Goal: Task Accomplishment & Management: Manage account settings

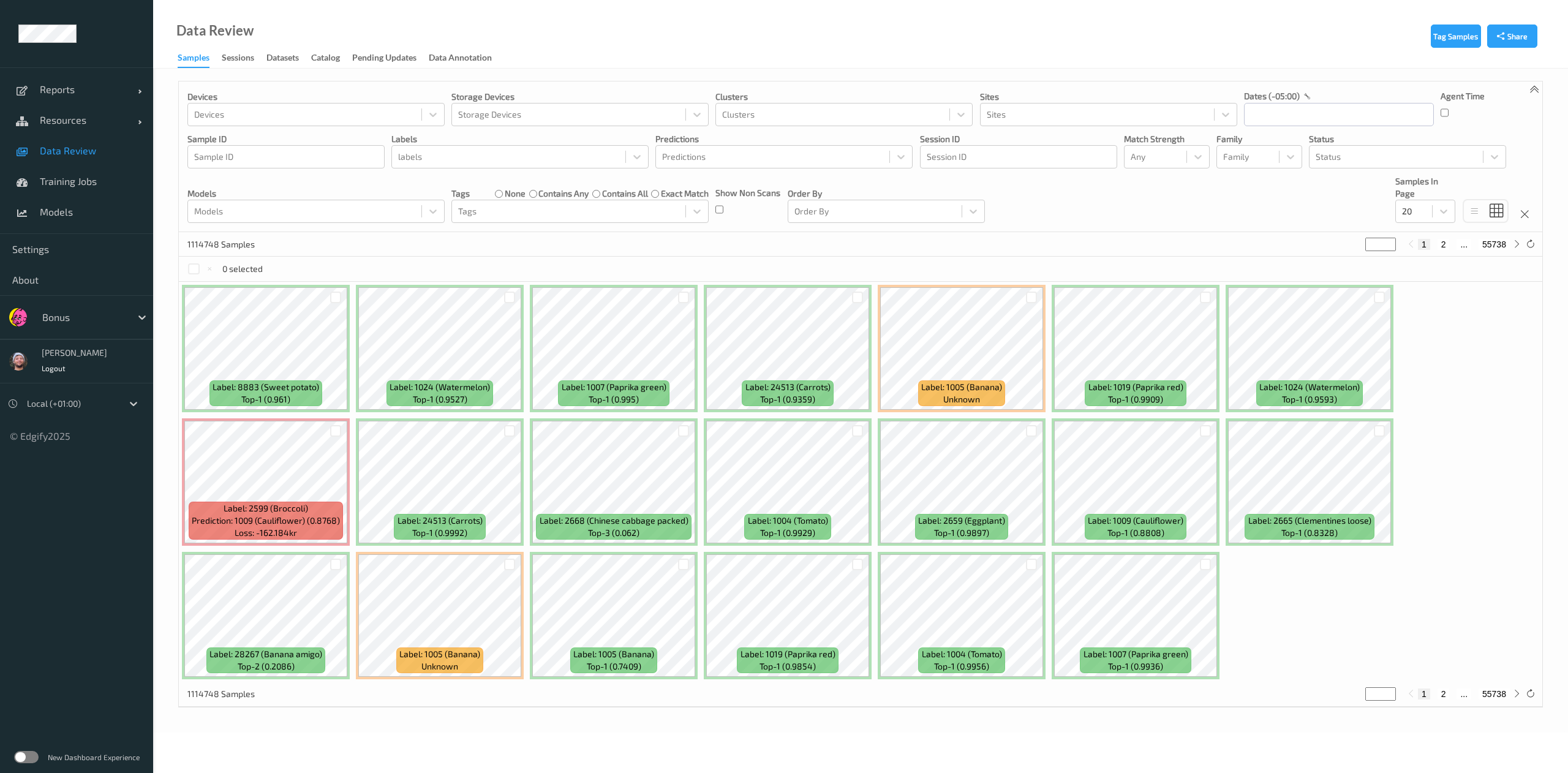
click at [82, 298] on div "Bonus" at bounding box center [77, 318] width 153 height 44
click at [90, 318] on div at bounding box center [83, 317] width 82 height 15
type input "shufersa"
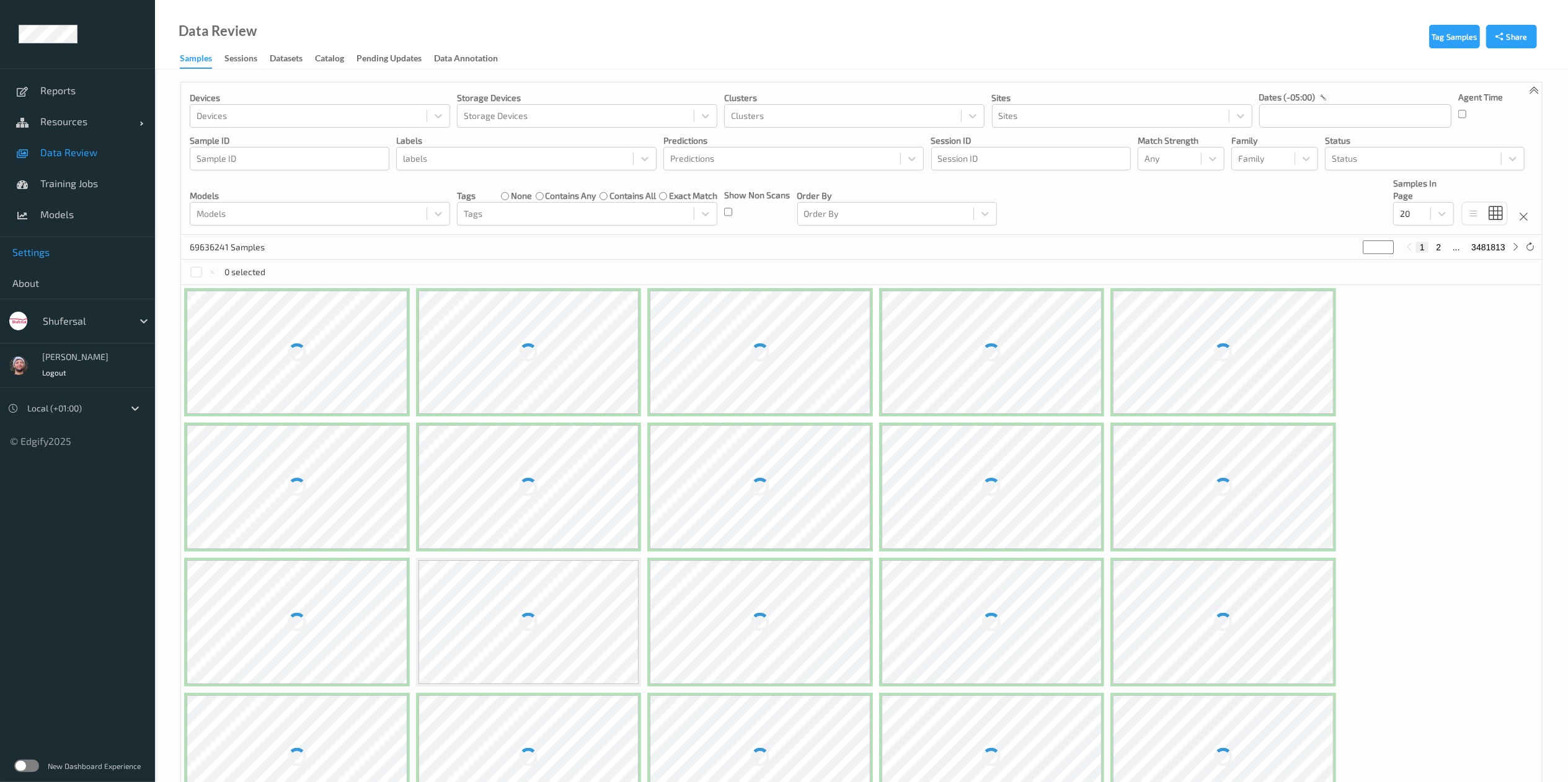
click at [55, 258] on span "Settings" at bounding box center [78, 252] width 130 height 12
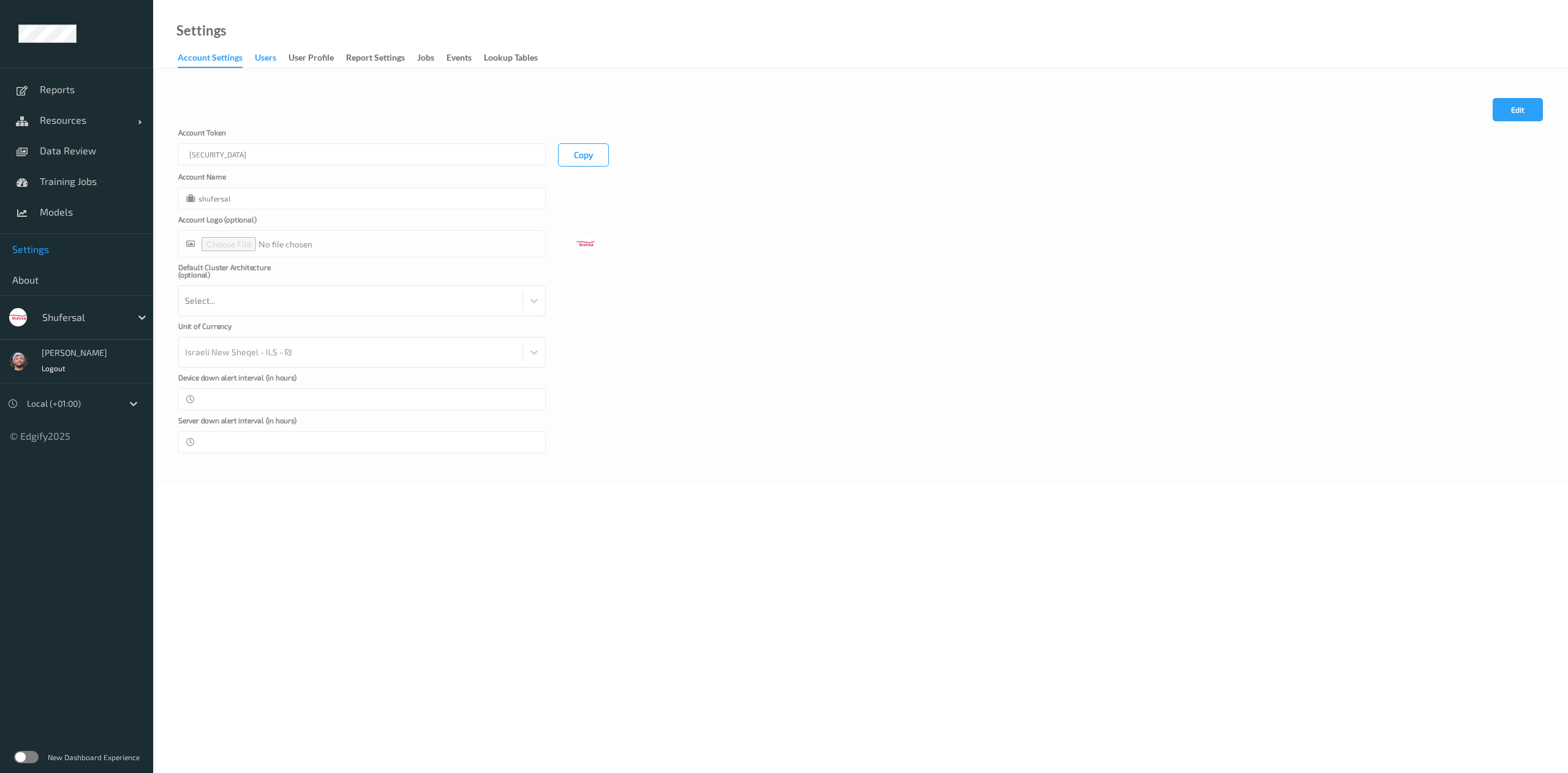
click at [265, 61] on div "users" at bounding box center [265, 59] width 21 height 16
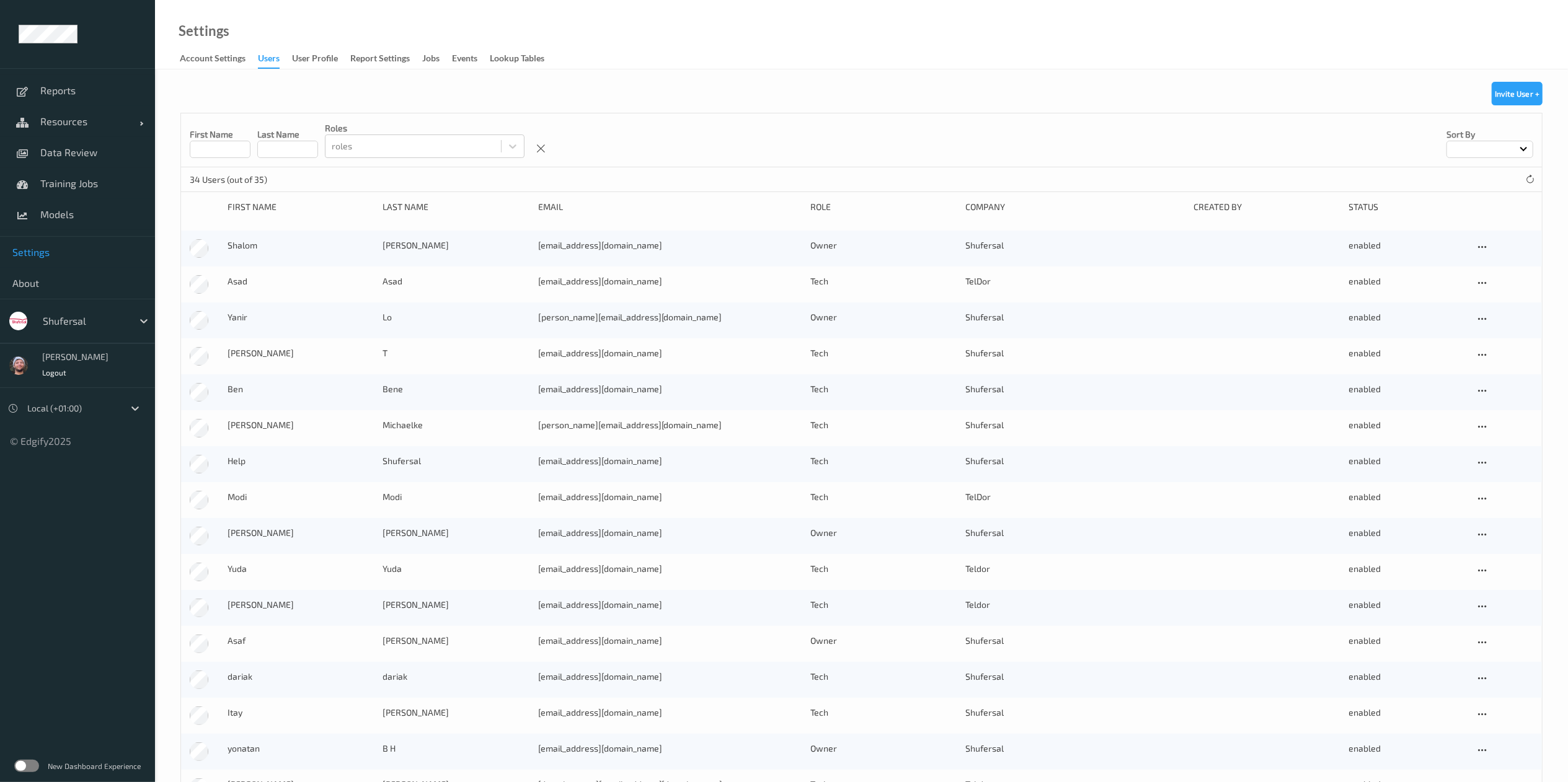
click at [226, 156] on input at bounding box center [220, 149] width 60 height 17
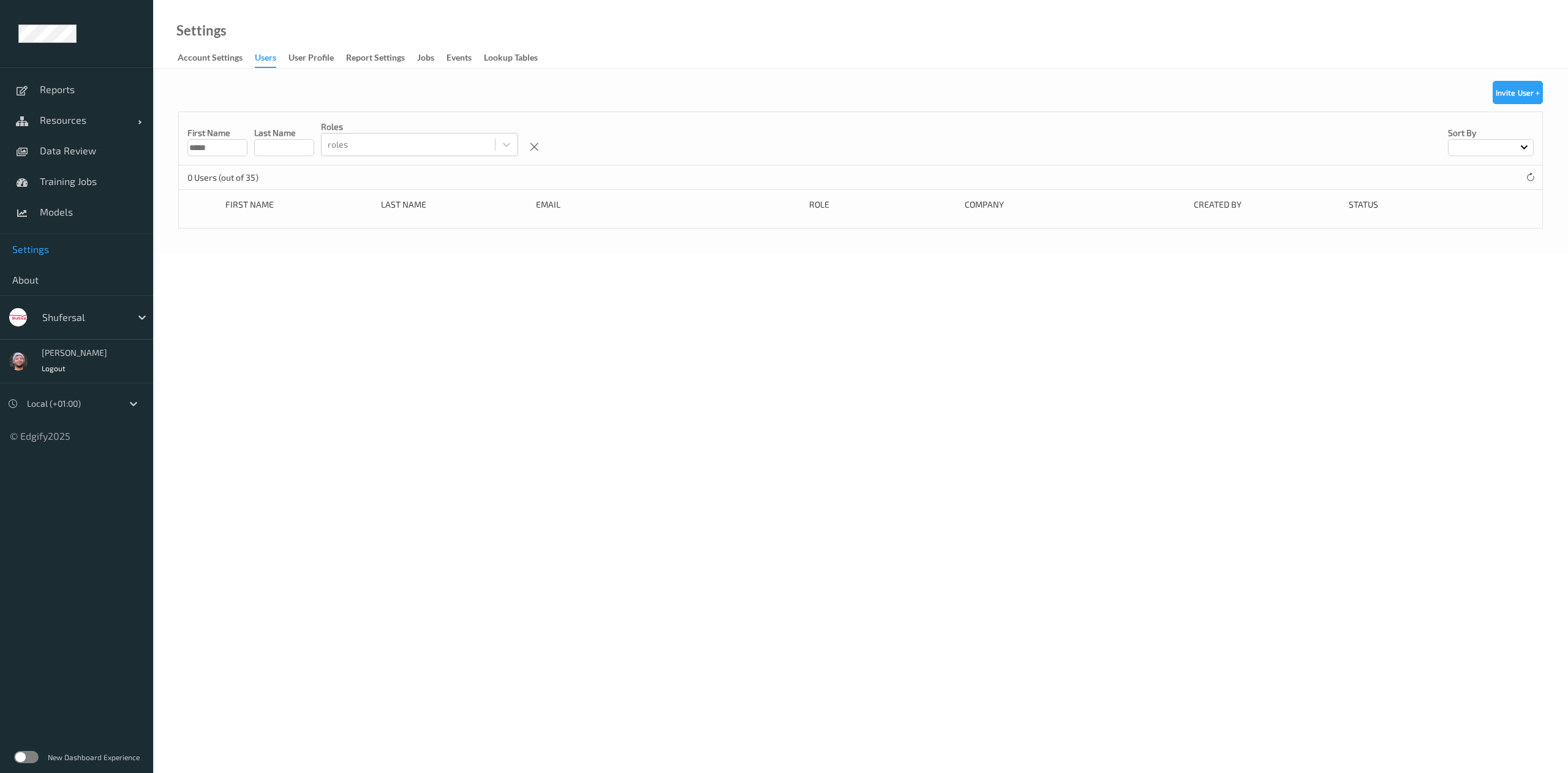
click at [611, 114] on div "First Name ***** Last Name roles roles Sort by" at bounding box center [860, 139] width 1363 height 53
click at [238, 151] on input "*****" at bounding box center [218, 147] width 60 height 17
type input "*"
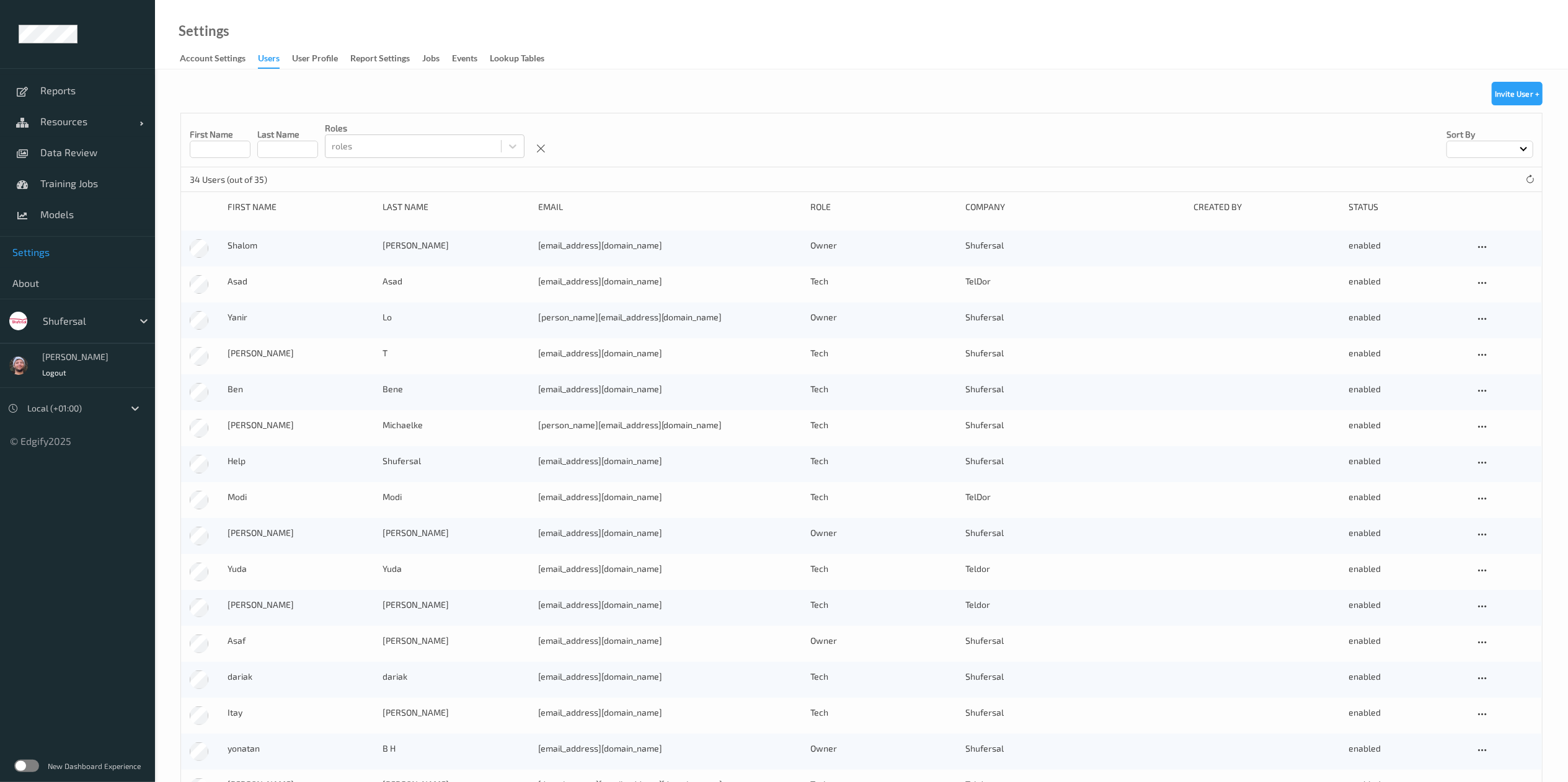
click at [1522, 110] on div "Invite User +" at bounding box center [1517, 97] width 51 height 31
click at [1524, 96] on button "Invite User +" at bounding box center [1517, 94] width 51 height 24
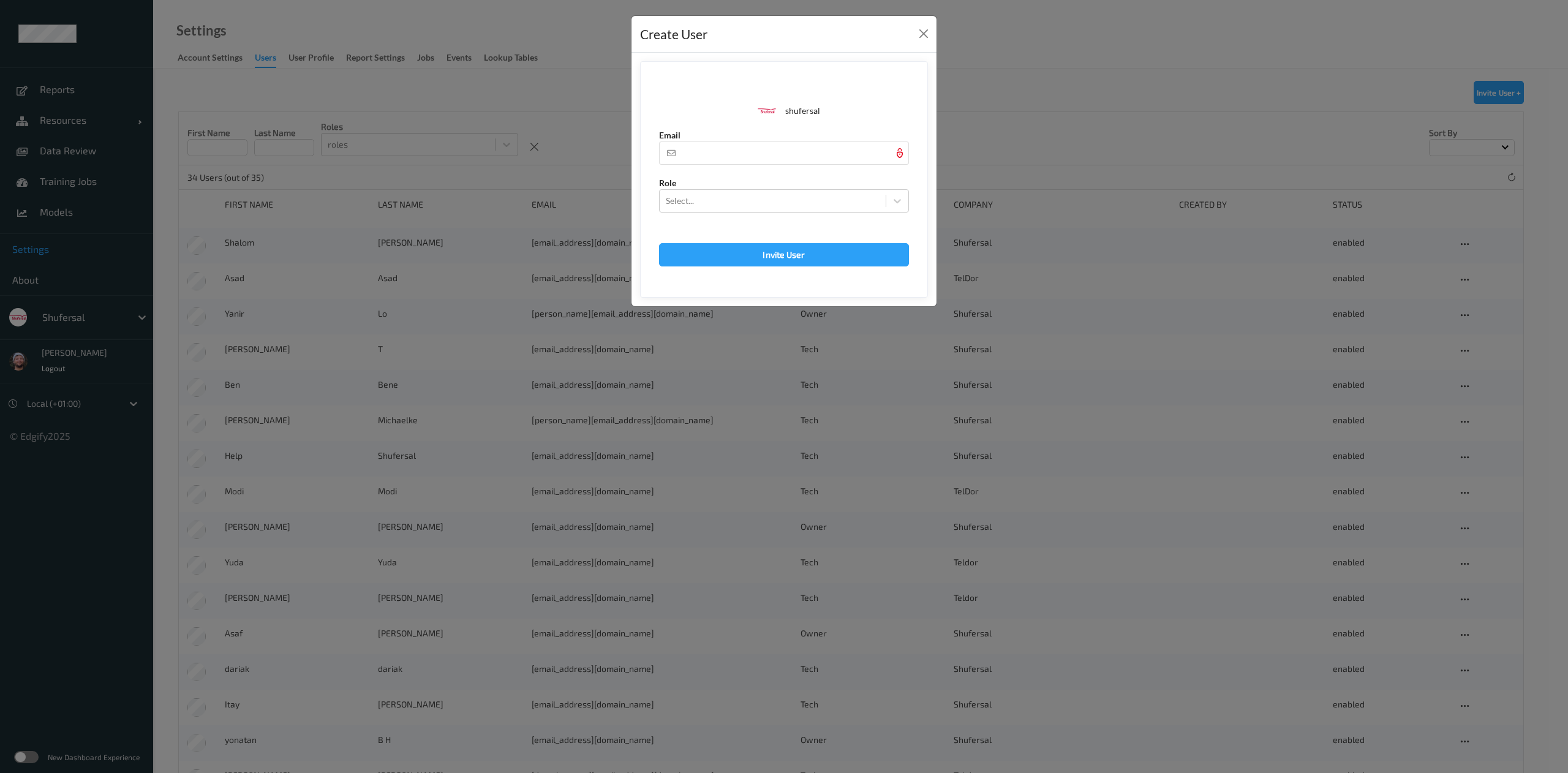
click at [789, 166] on div at bounding box center [749, 171] width 180 height 12
click at [790, 149] on input "text" at bounding box center [784, 153] width 250 height 23
paste input "shanya@edgify.ai"
type input "shanya@edgify.ai"
click at [753, 199] on div at bounding box center [772, 201] width 214 height 15
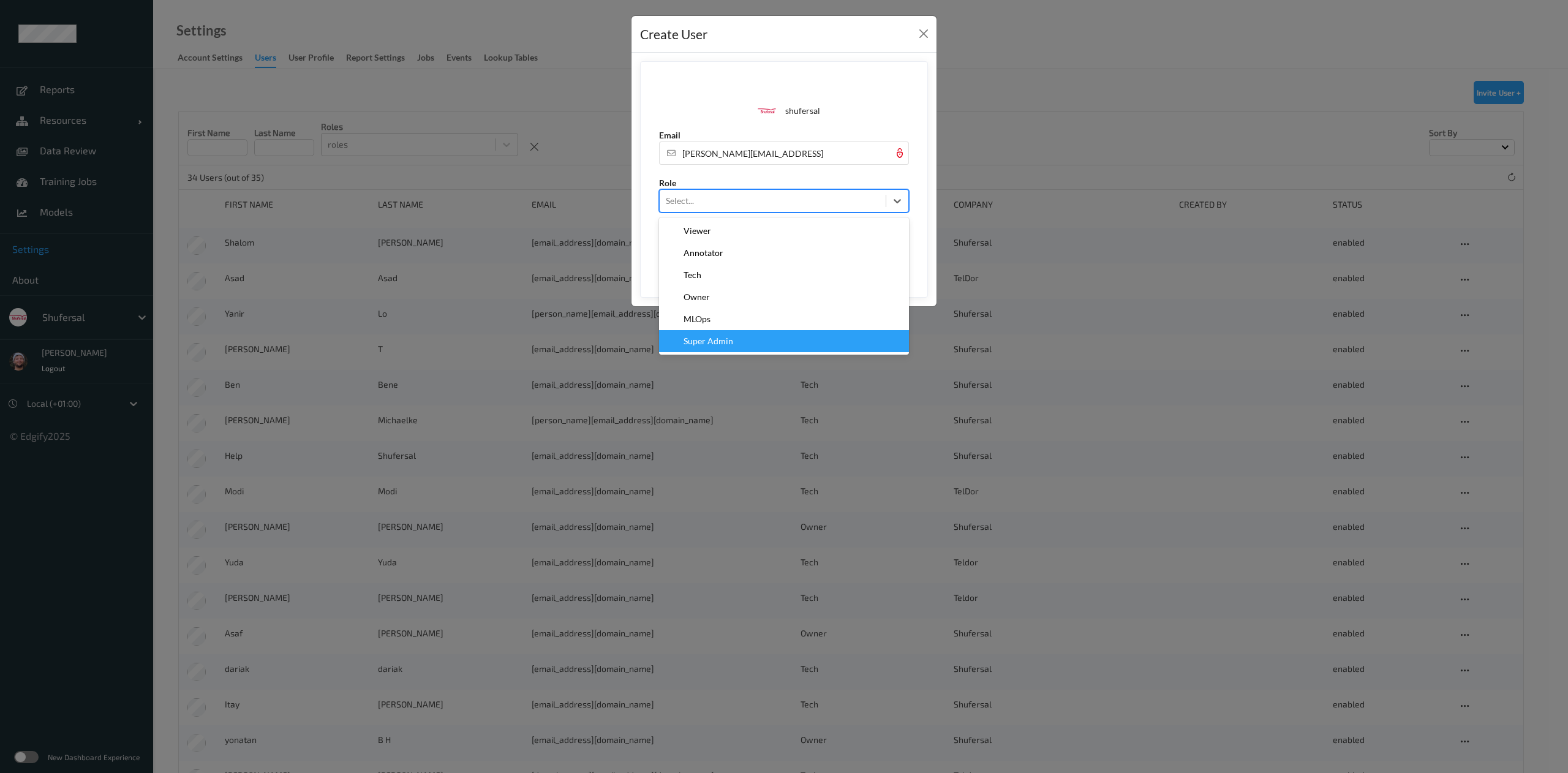
click at [736, 340] on div "Super Admin" at bounding box center [784, 341] width 235 height 12
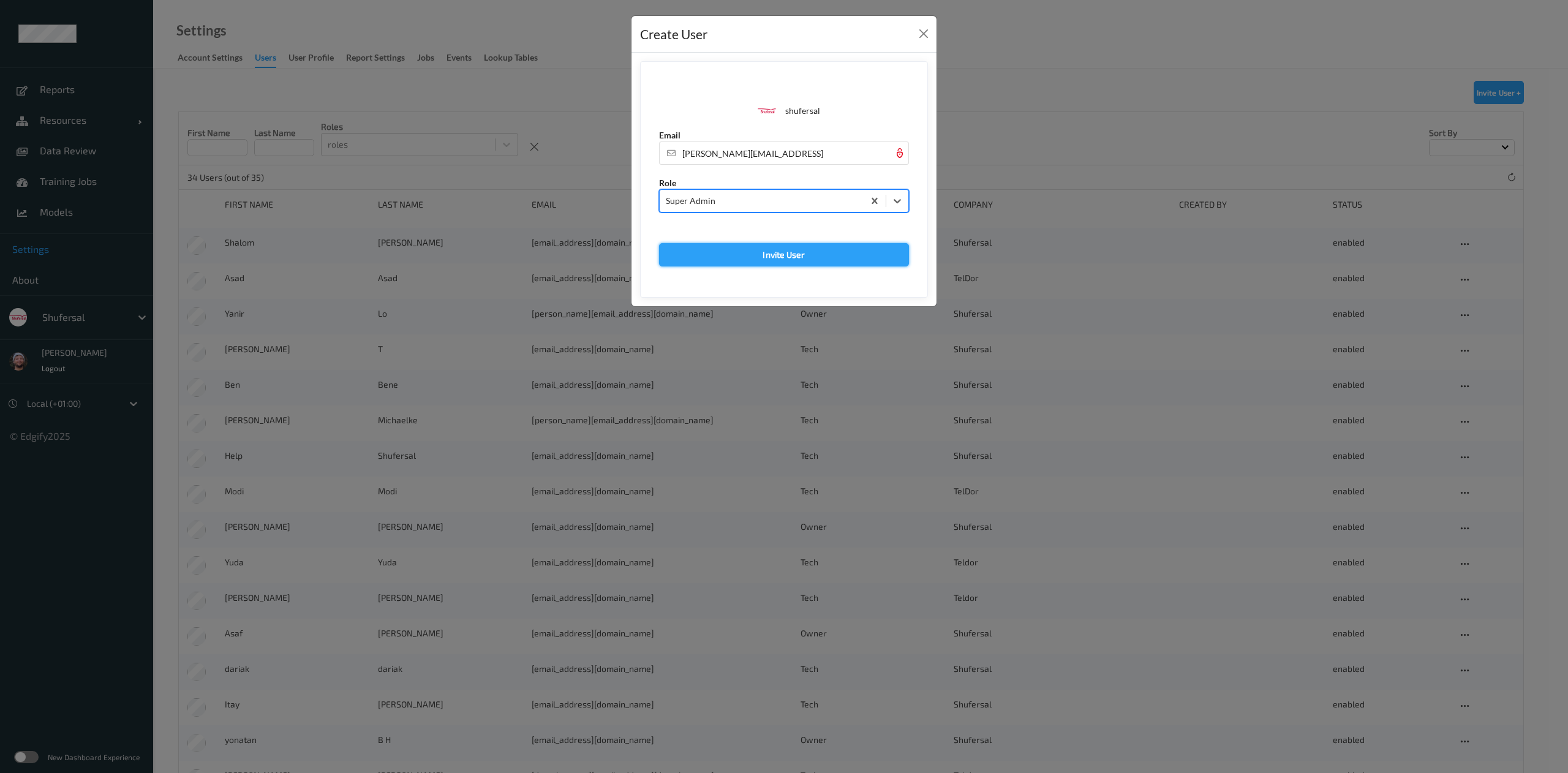
click at [800, 264] on button "Invite User" at bounding box center [784, 255] width 250 height 23
